Goal: Task Accomplishment & Management: Use online tool/utility

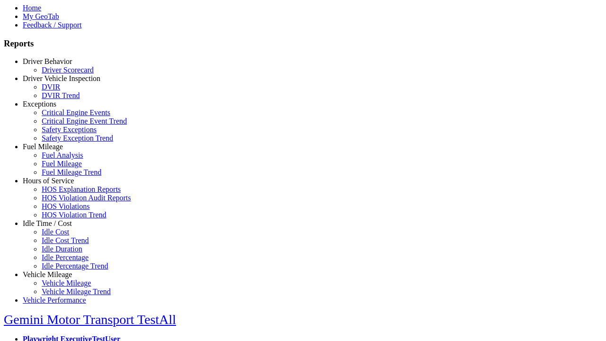
click at [54, 185] on link "Hours of Service" at bounding box center [48, 181] width 51 height 8
click at [62, 193] on link "HOS Explanation Reports" at bounding box center [81, 189] width 79 height 8
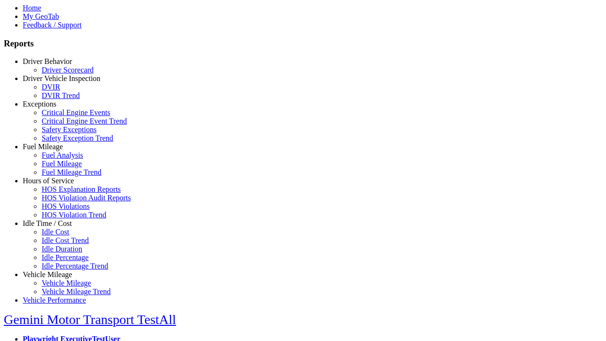
type input "**********"
type input "*********"
